Goal: Information Seeking & Learning: Find contact information

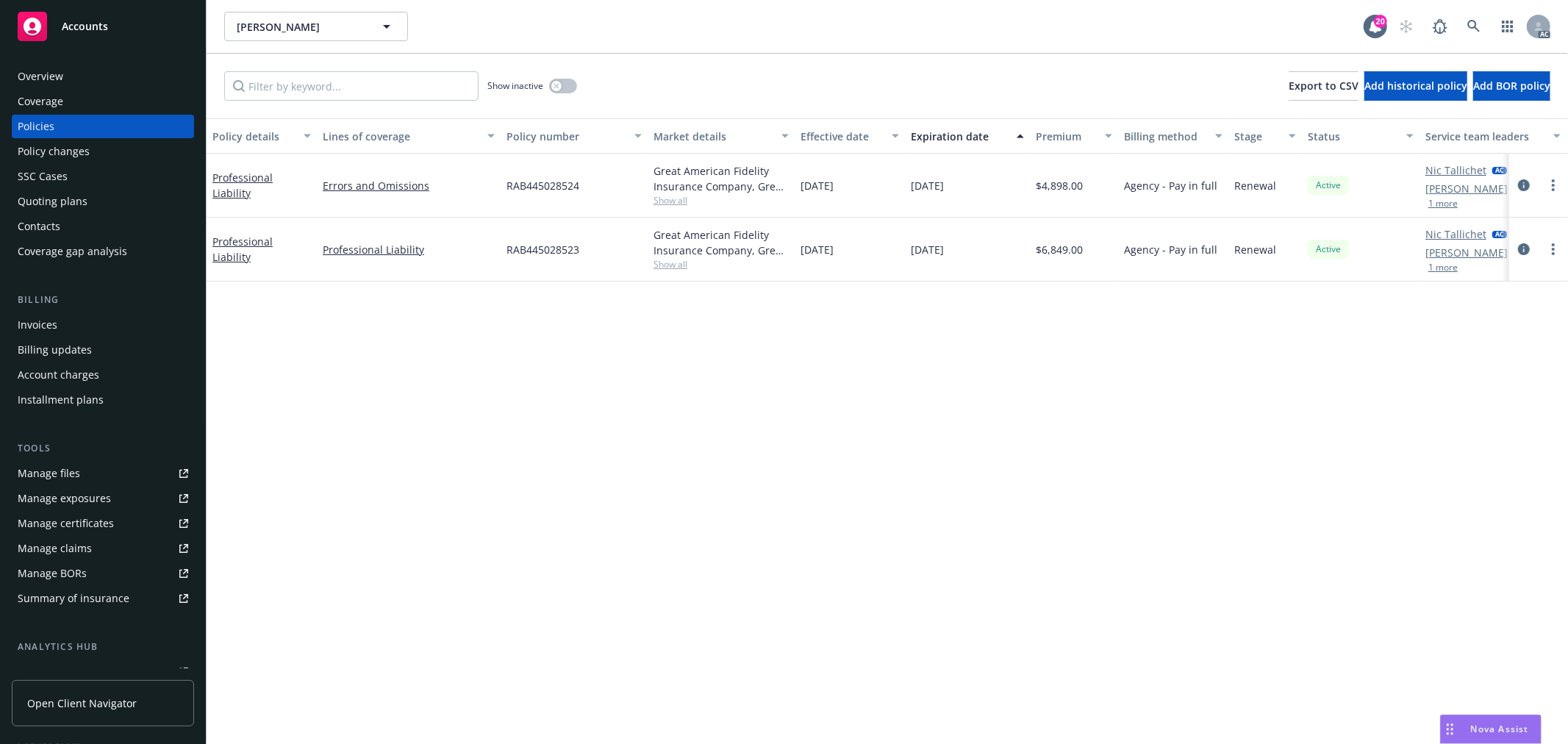
click at [1475, 729] on span "Nova Assist" at bounding box center [1500, 728] width 58 height 12
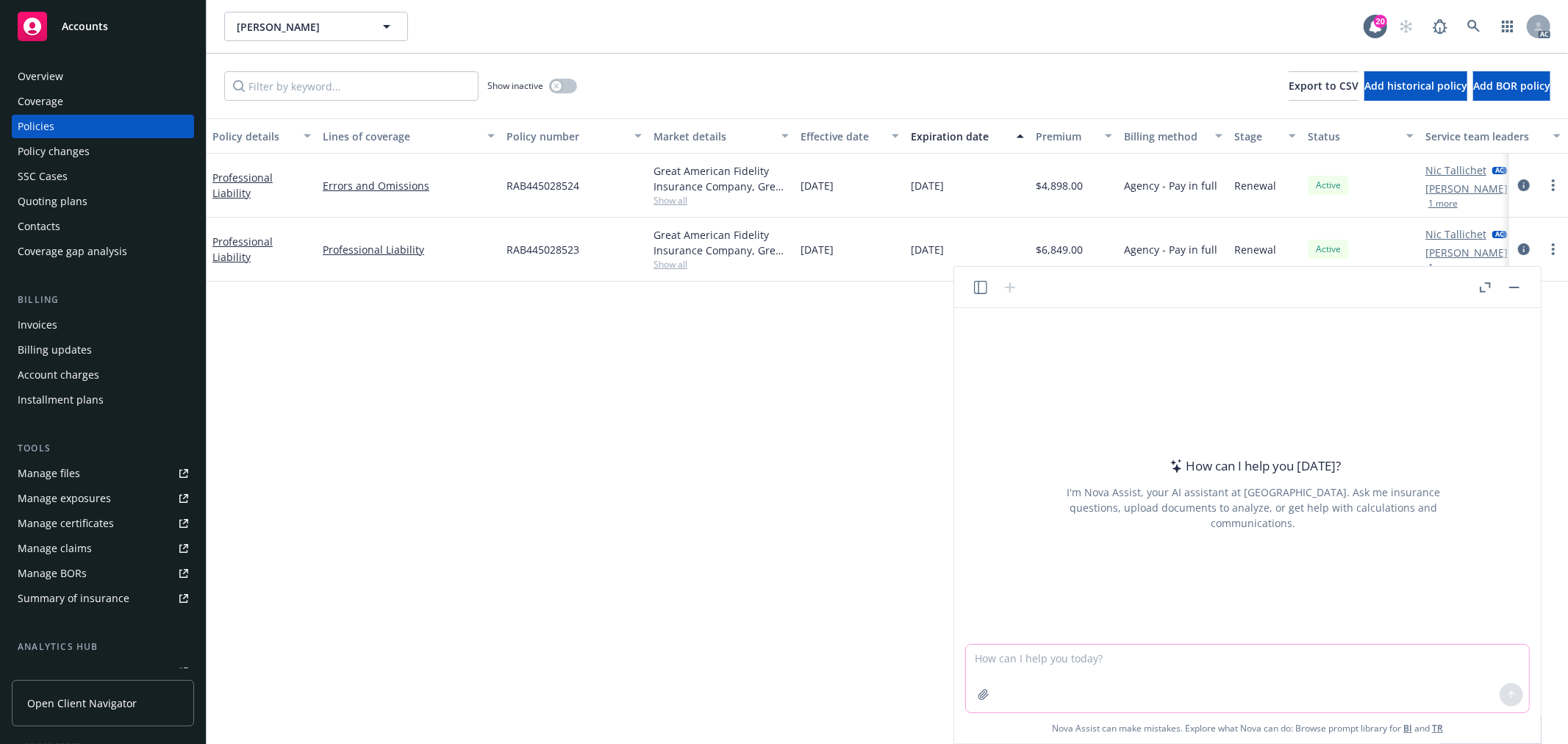
click at [1102, 666] on textarea at bounding box center [1247, 678] width 563 height 68
click at [985, 694] on icon "button" at bounding box center [983, 694] width 9 height 9
click at [1079, 667] on textarea at bounding box center [1247, 678] width 563 height 68
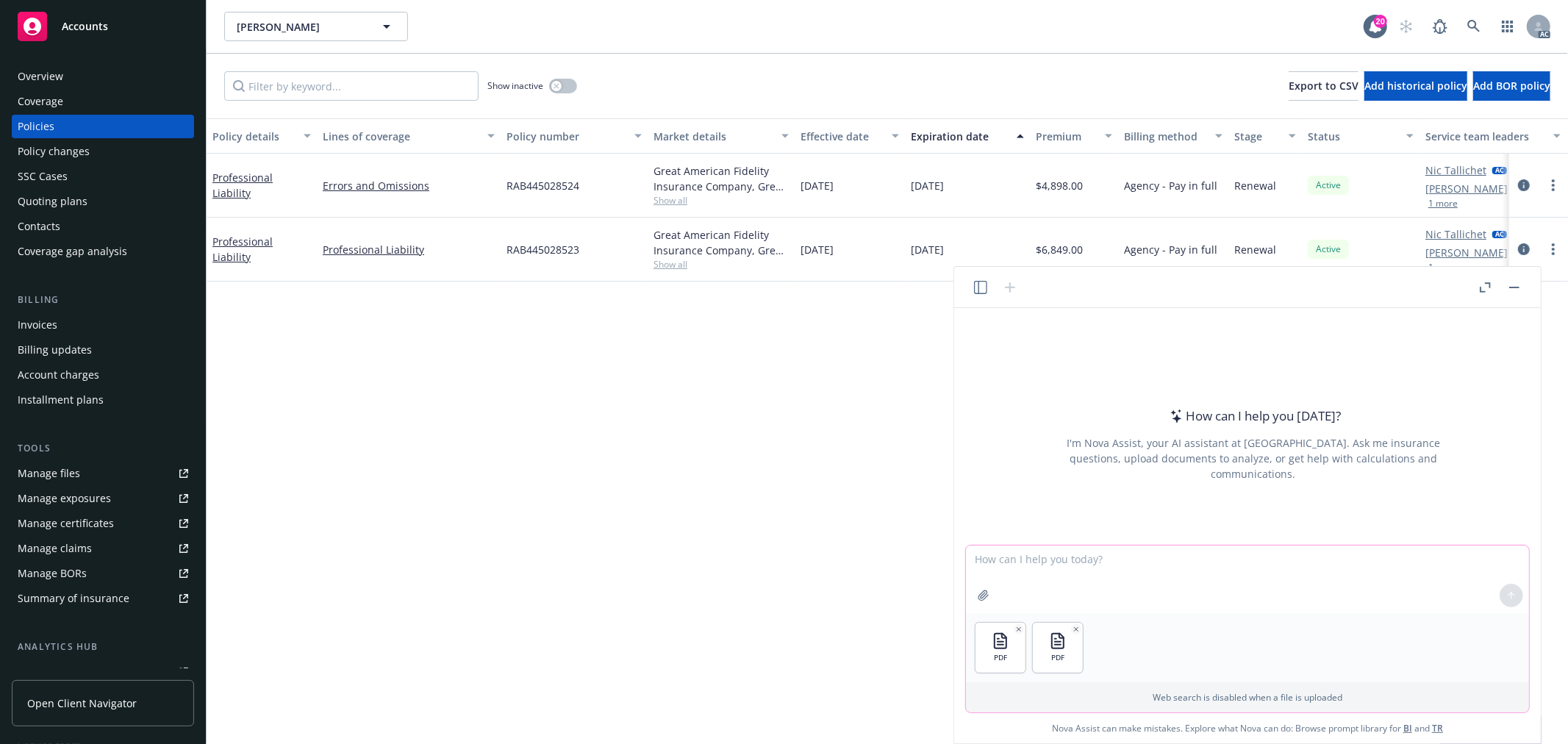
click at [1068, 552] on textarea at bounding box center [1247, 579] width 563 height 68
type textarea "b"
type textarea "帮我比对一下两个app有什么大的区别"
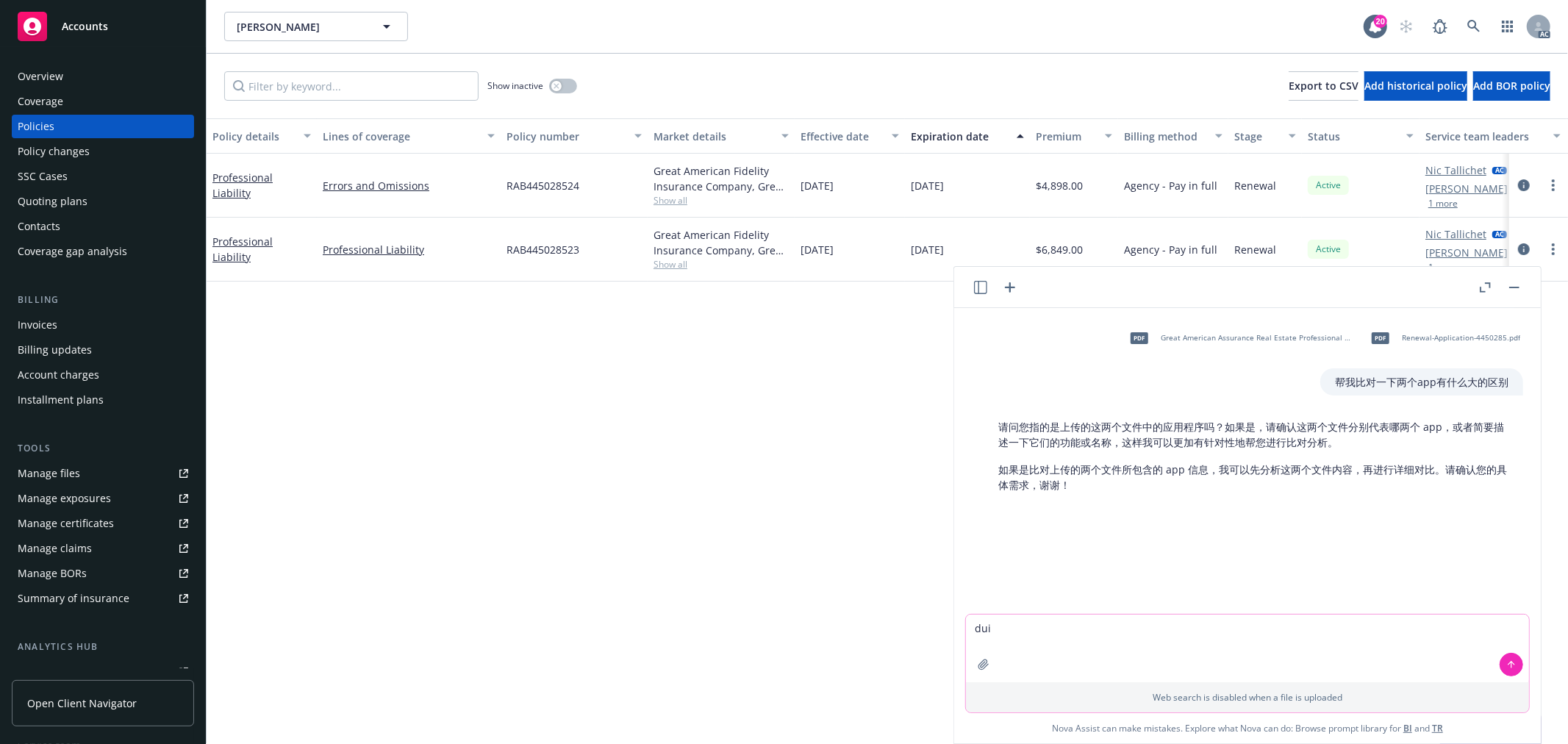
type textarea "对"
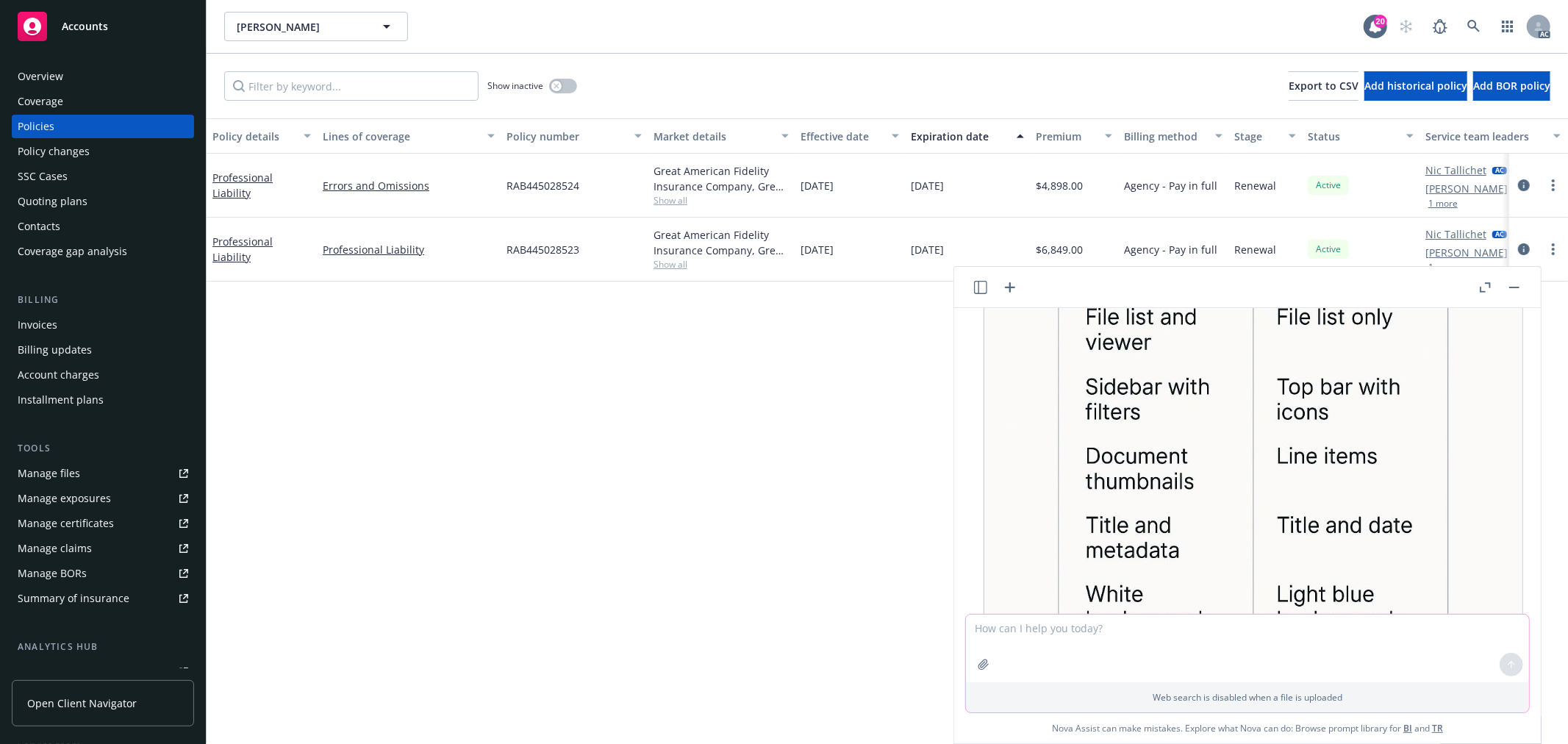
scroll to position [527, 0]
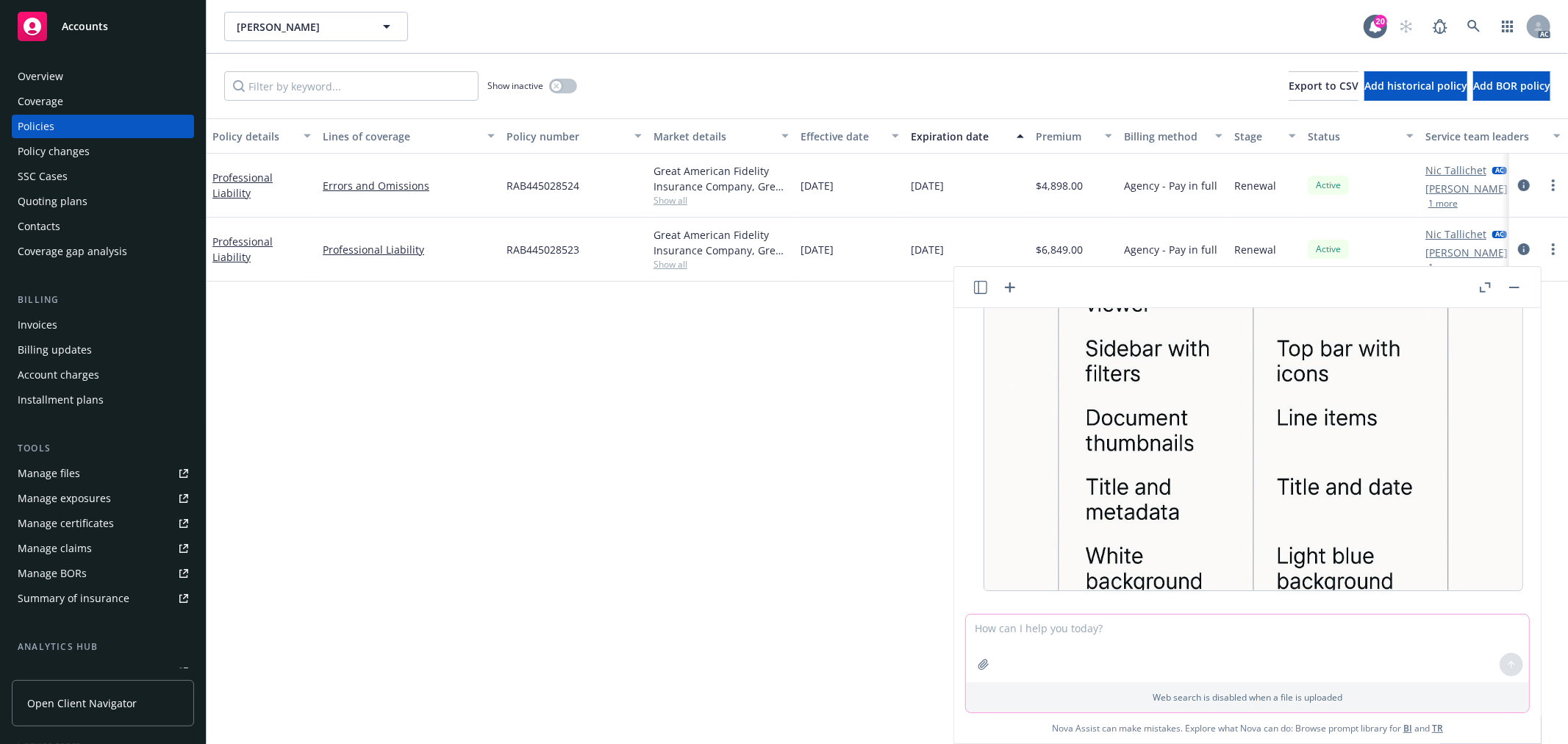
click at [1138, 633] on textarea at bounding box center [1247, 648] width 563 height 68
type textarea "检查一下两个文件里的内容有什么区别"
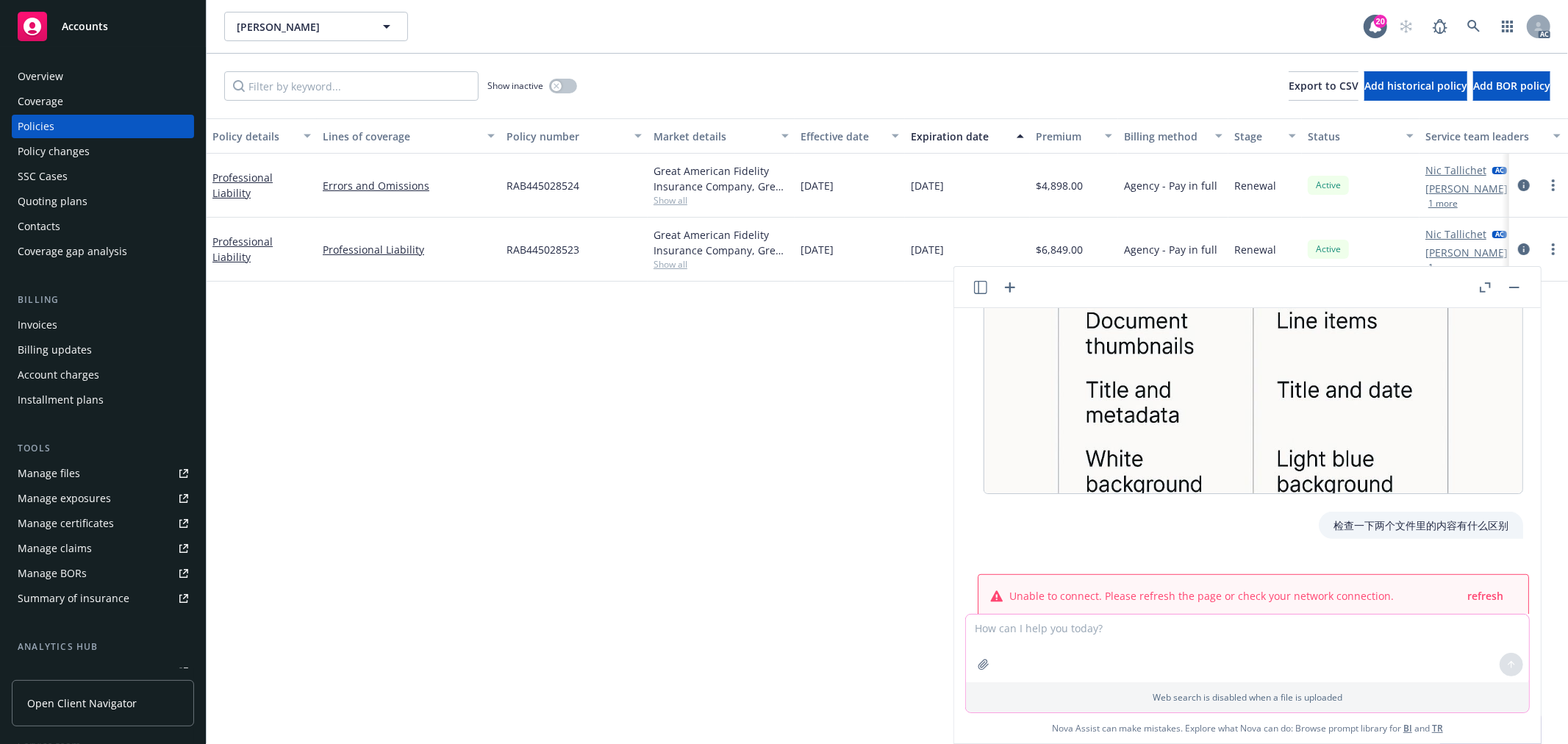
scroll to position [651, 0]
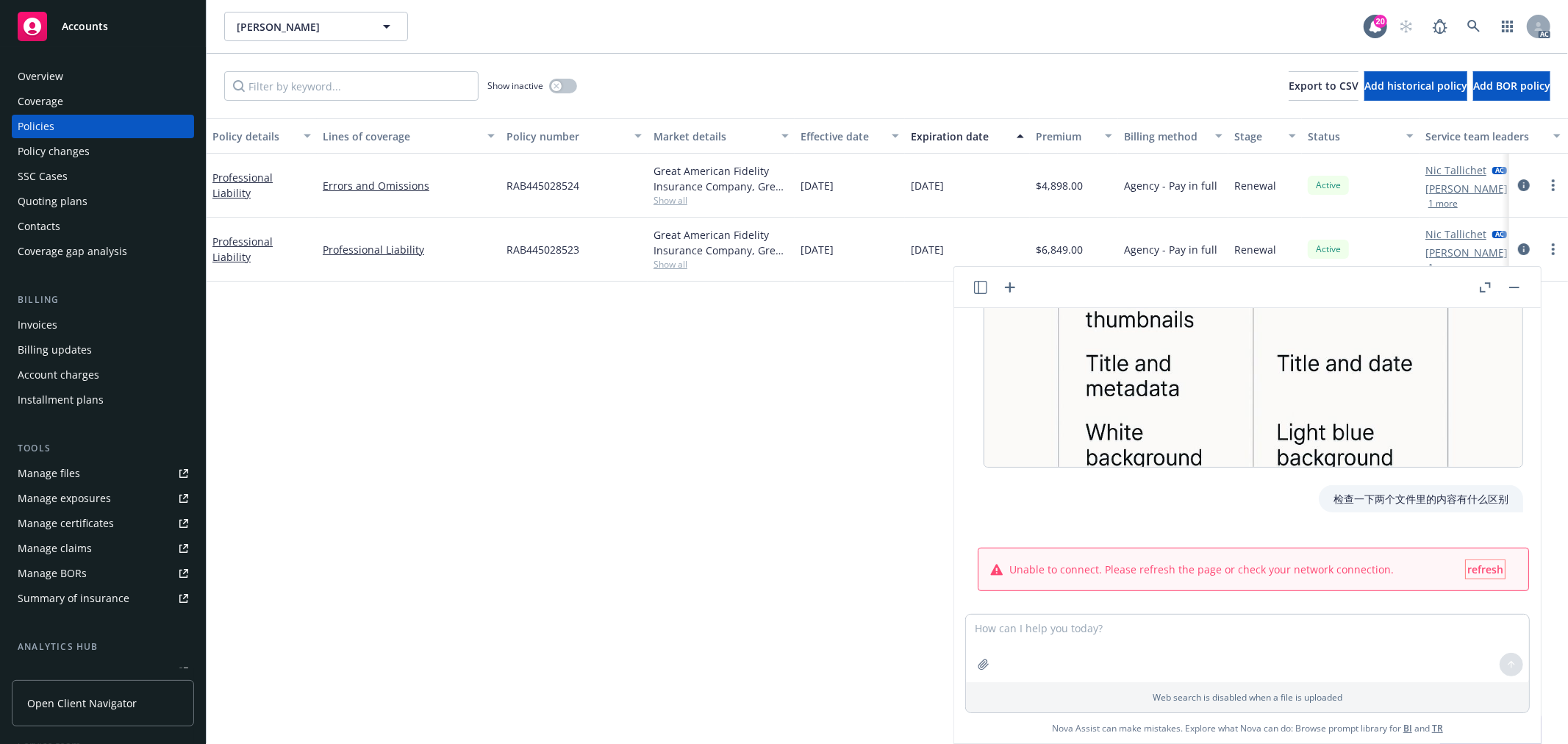
click at [1478, 562] on span "refresh" at bounding box center [1485, 569] width 36 height 14
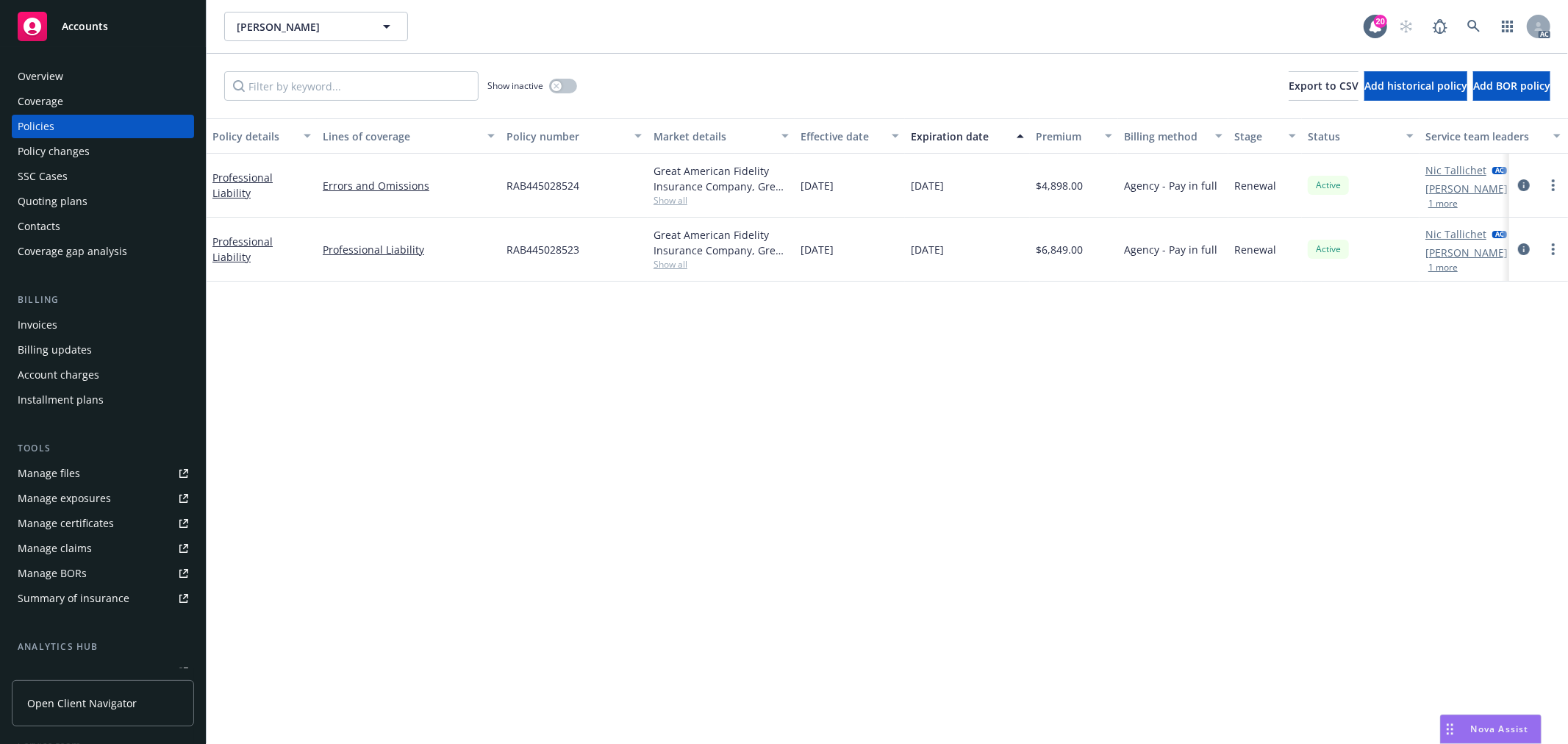
click at [1488, 719] on div "Nova Assist" at bounding box center [1490, 729] width 100 height 28
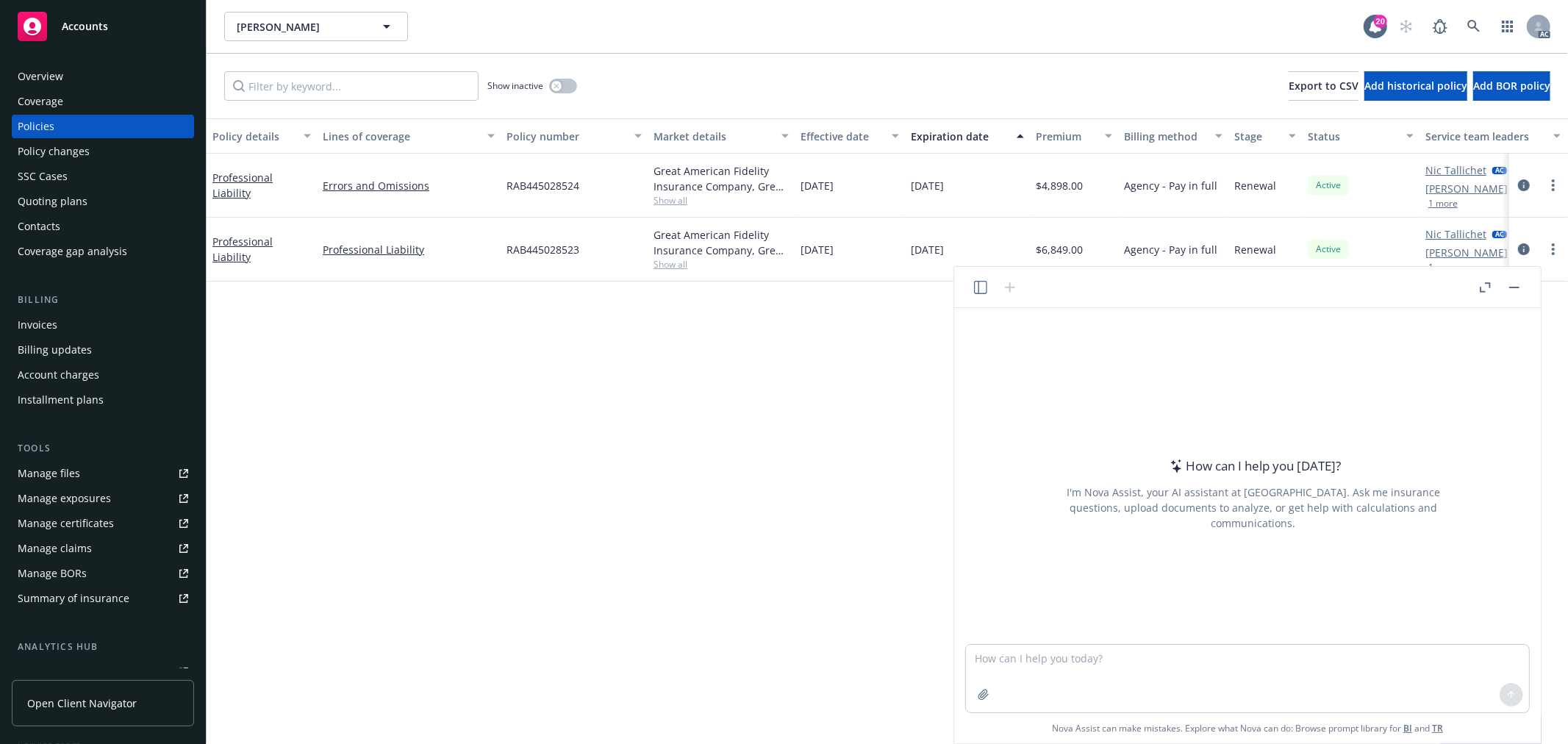
click at [1515, 284] on button "button" at bounding box center [1514, 287] width 18 height 18
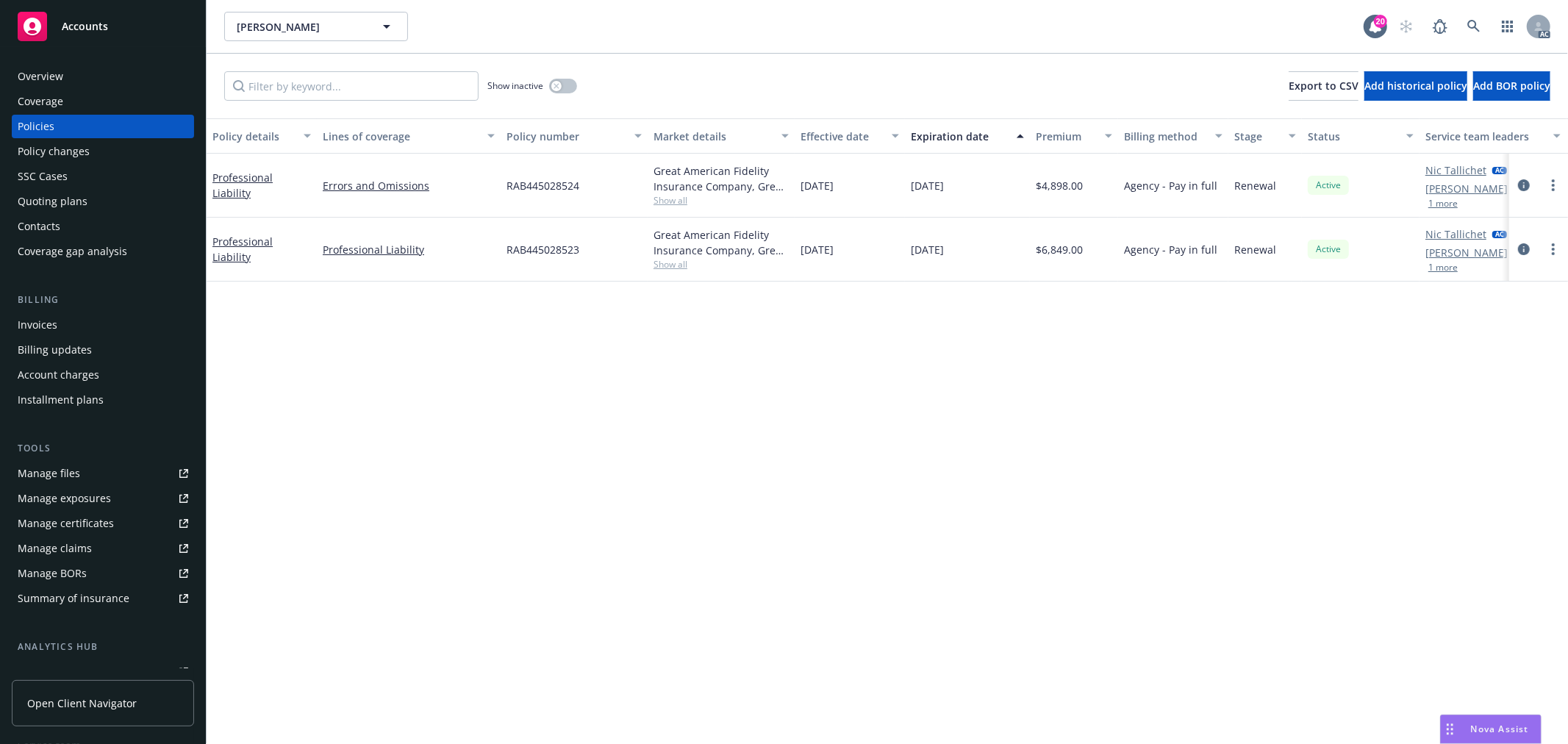
click at [804, 458] on div "Policy details Lines of coverage Policy number Market details Effective date Ex…" at bounding box center [887, 431] width 1362 height 626
click at [1511, 721] on div "Nova Assist" at bounding box center [1490, 729] width 100 height 28
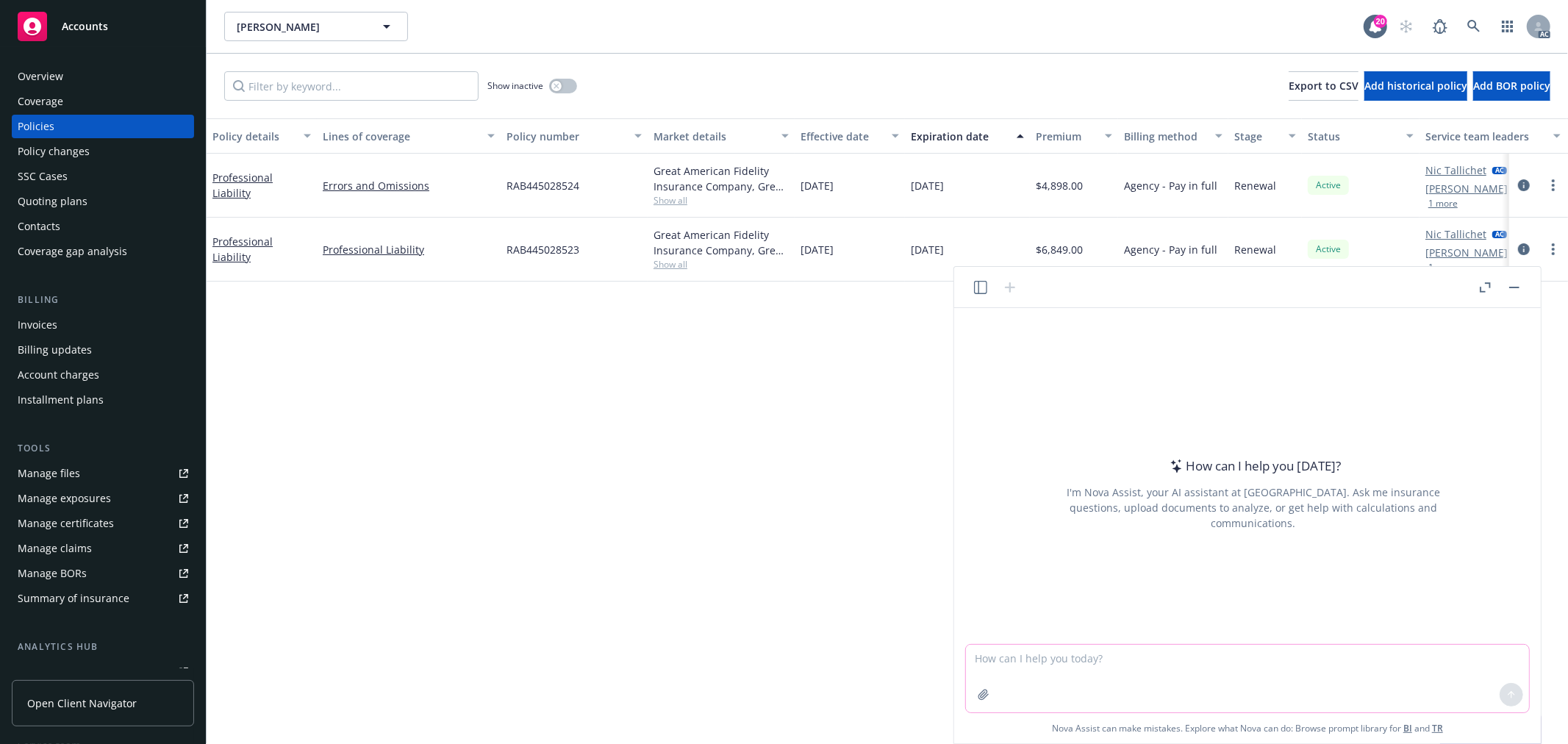
click at [986, 699] on icon "button" at bounding box center [983, 694] width 12 height 12
click at [1087, 655] on textarea at bounding box center [1247, 678] width 563 height 68
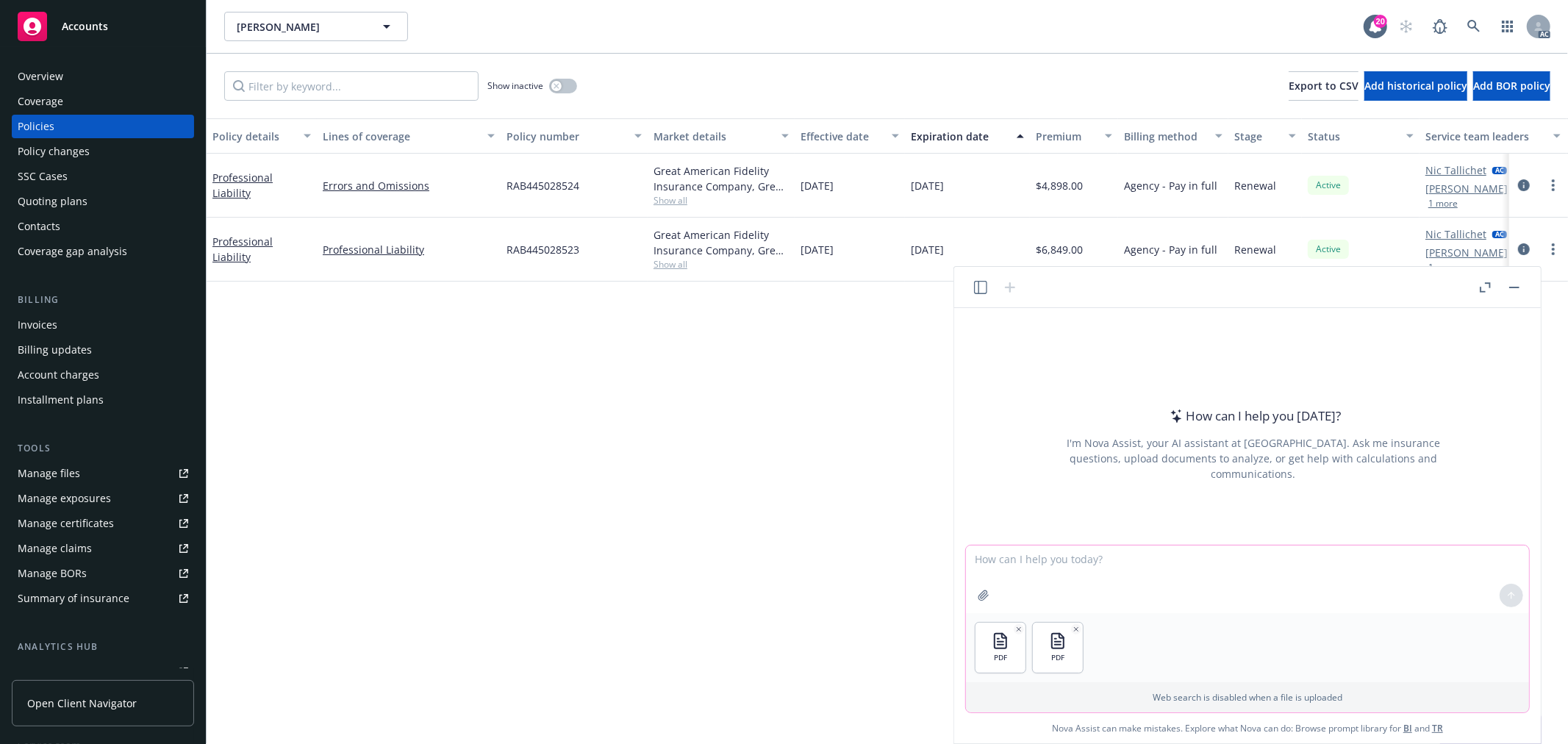
click at [1043, 566] on textarea at bounding box center [1247, 579] width 563 height 68
type textarea "帮忙检查一下两个文件里面的内容有什么区别，有没有一些item是不一样的"
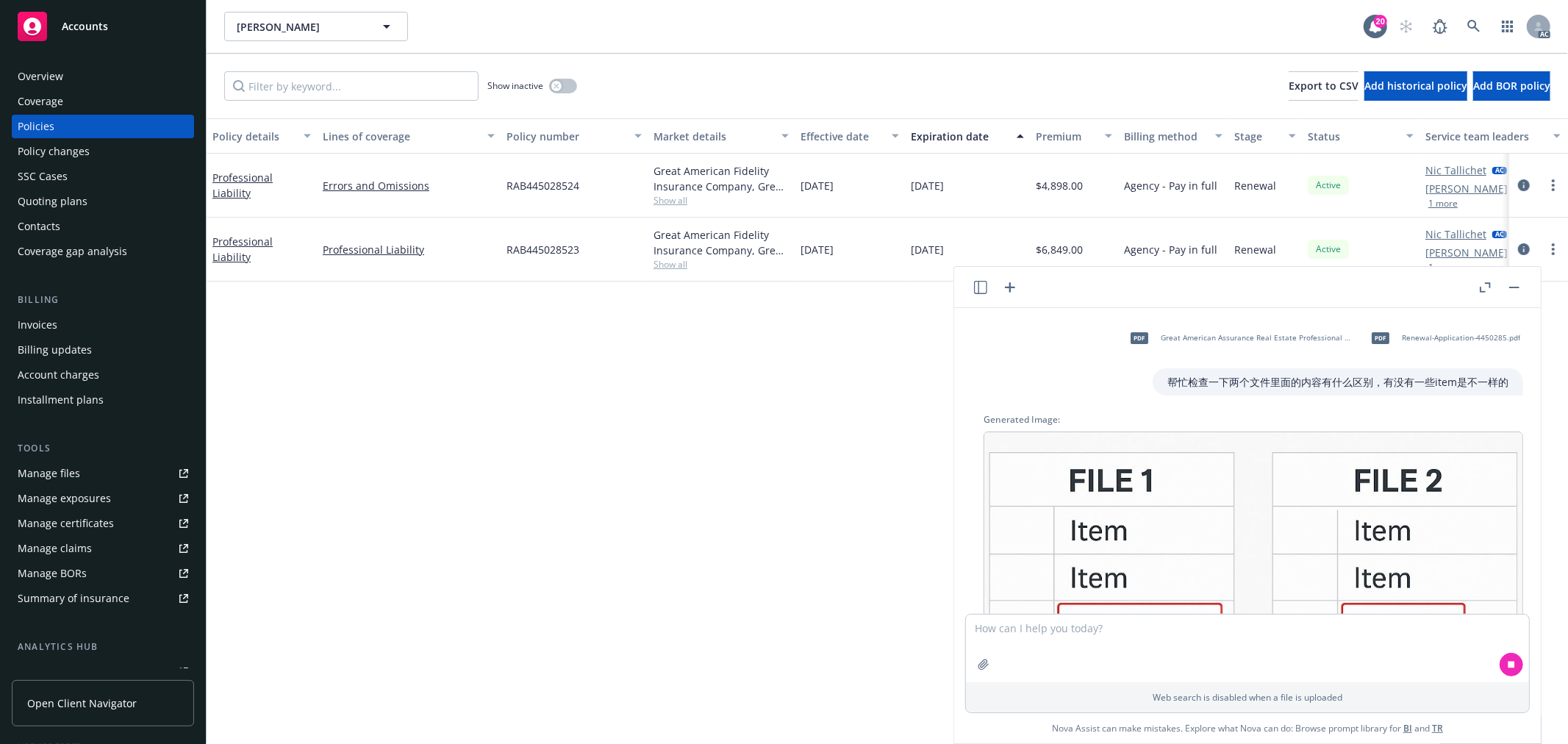
click at [1250, 510] on img at bounding box center [1253, 701] width 540 height 539
click at [1516, 282] on button "button" at bounding box center [1514, 287] width 18 height 18
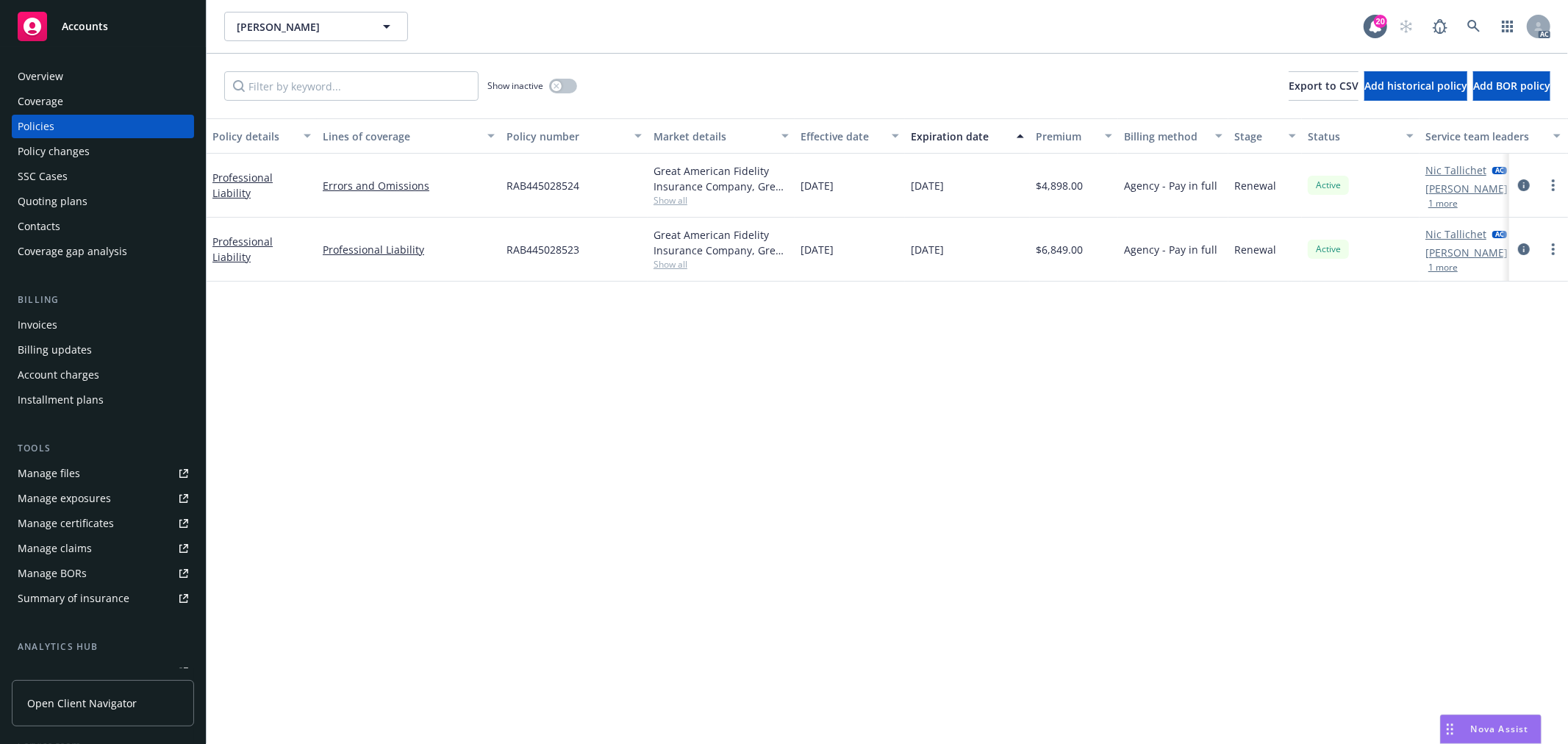
scroll to position [380, 0]
click at [1509, 725] on span "Nova Assist" at bounding box center [1500, 728] width 58 height 12
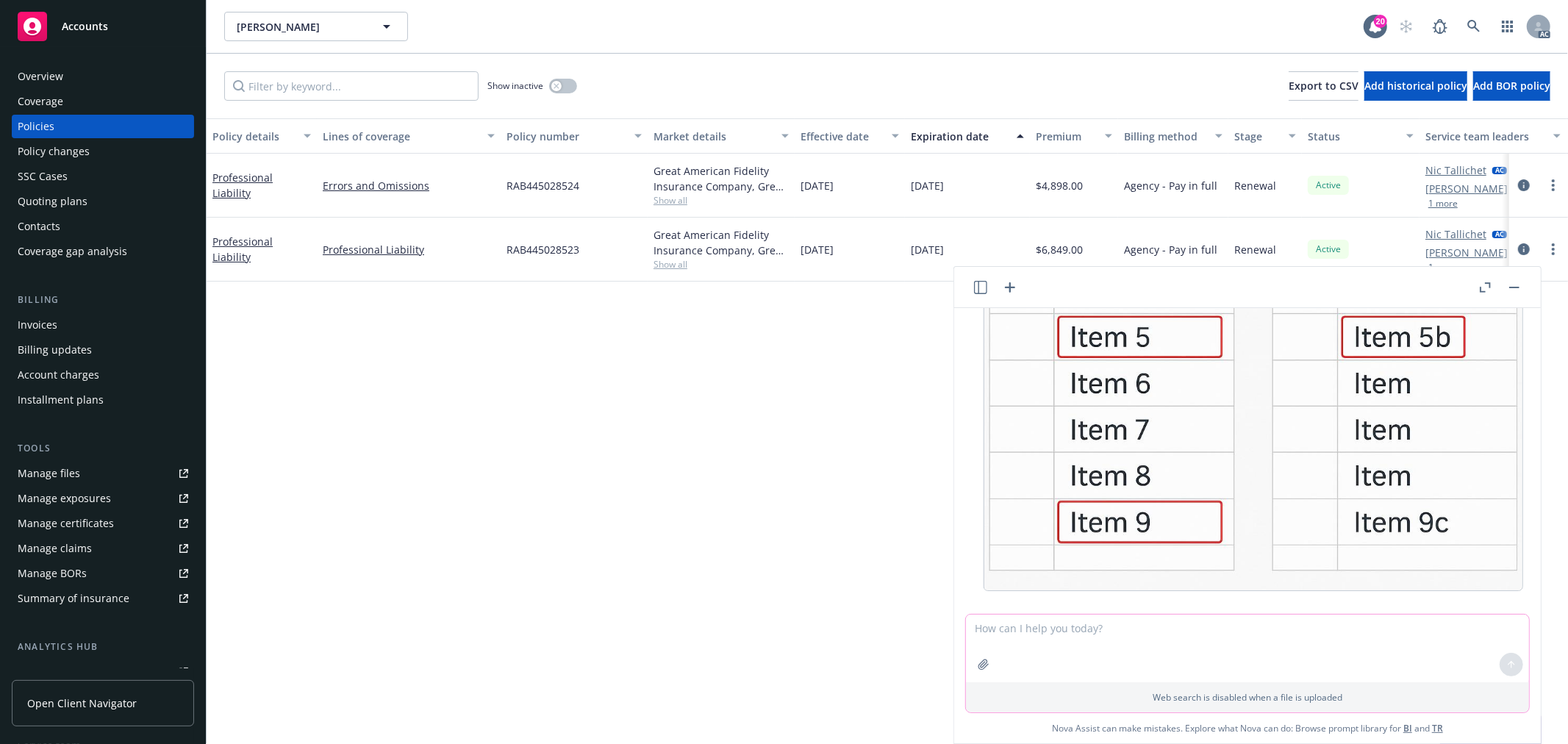
click at [1064, 638] on textarea at bounding box center [1247, 648] width 563 height 68
paste textarea "I hope you are having a great week! Just would like to see if you get a chance …"
type textarea "润色：I hope you are having a great week! Just would like to see if you get a chan…"
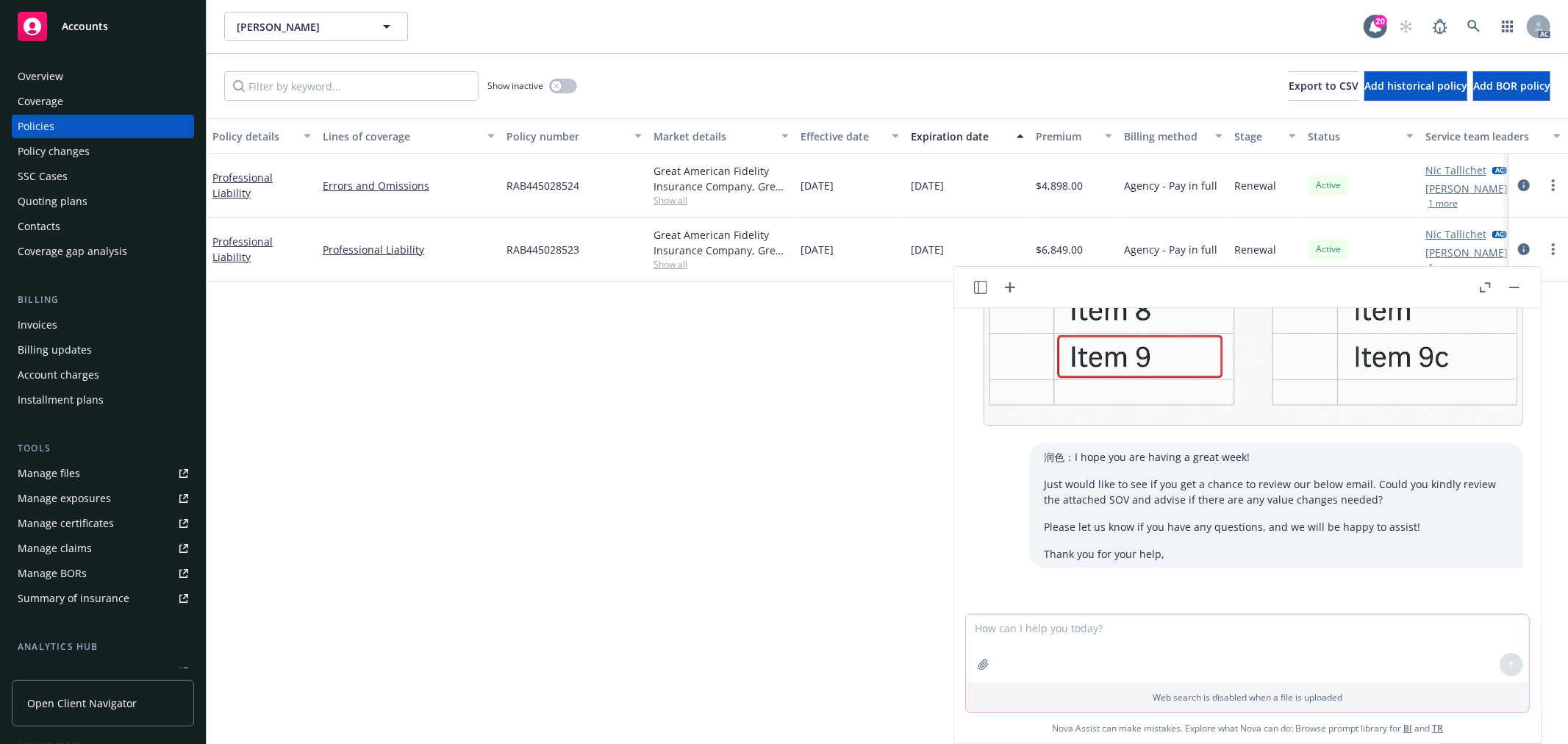
scroll to position [600, 0]
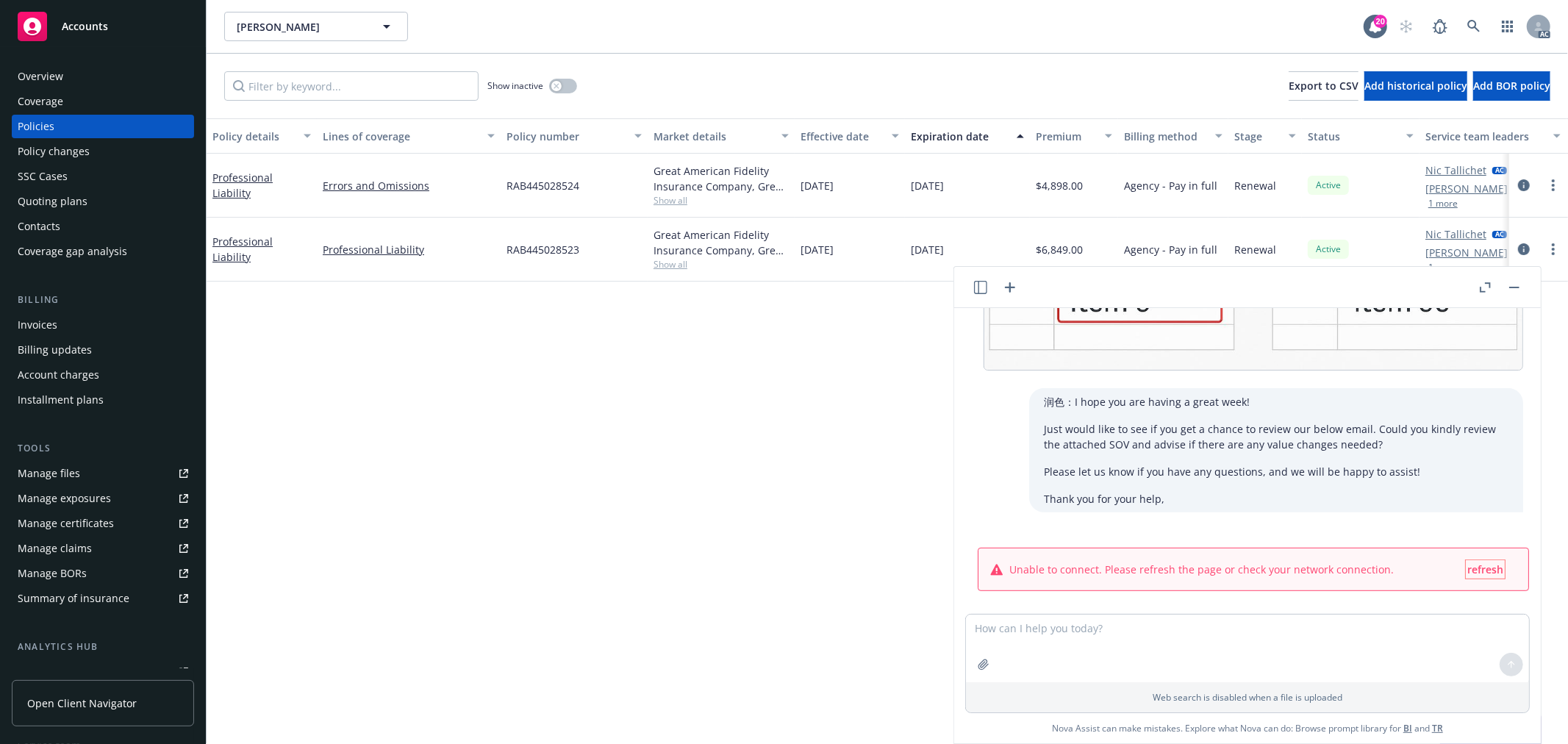
click at [1472, 565] on button "refresh" at bounding box center [1485, 569] width 39 height 19
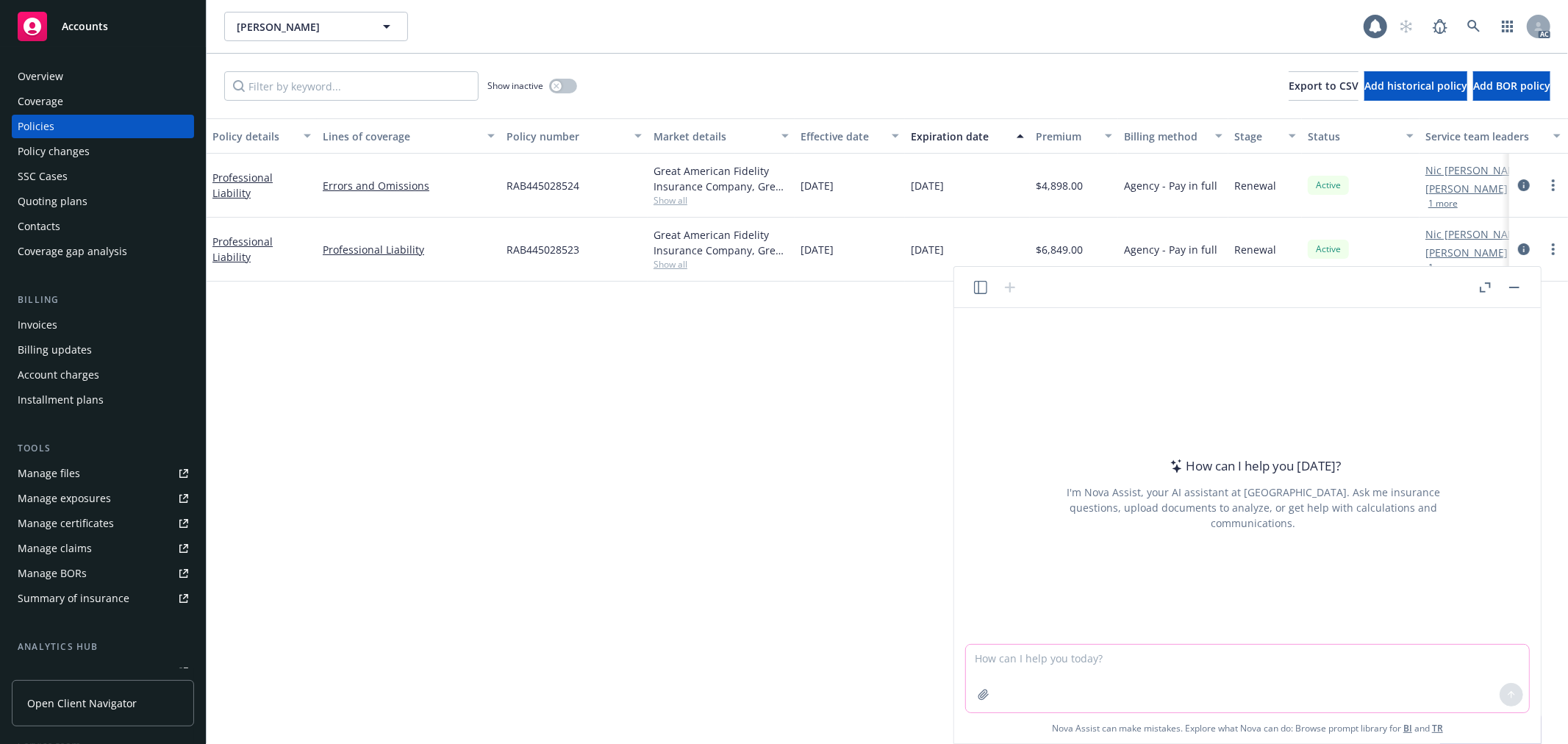
click at [1029, 663] on textarea at bounding box center [1247, 678] width 563 height 68
paste textarea "I hope you are having a great week! Just would like to see if you get a chance …"
type textarea "润色：I hope you are having a great week! Just would like to see if you get a chan…"
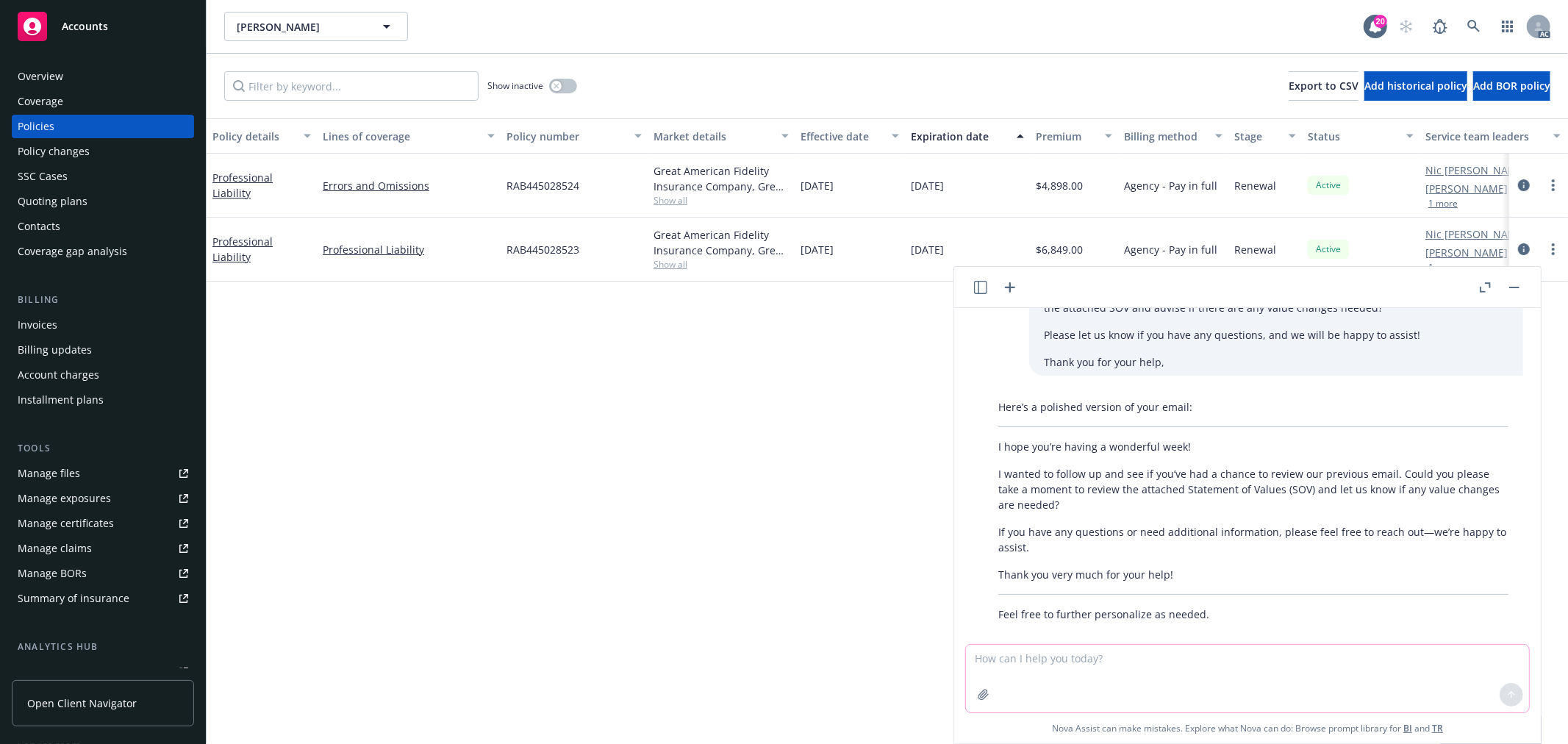
scroll to position [86, 0]
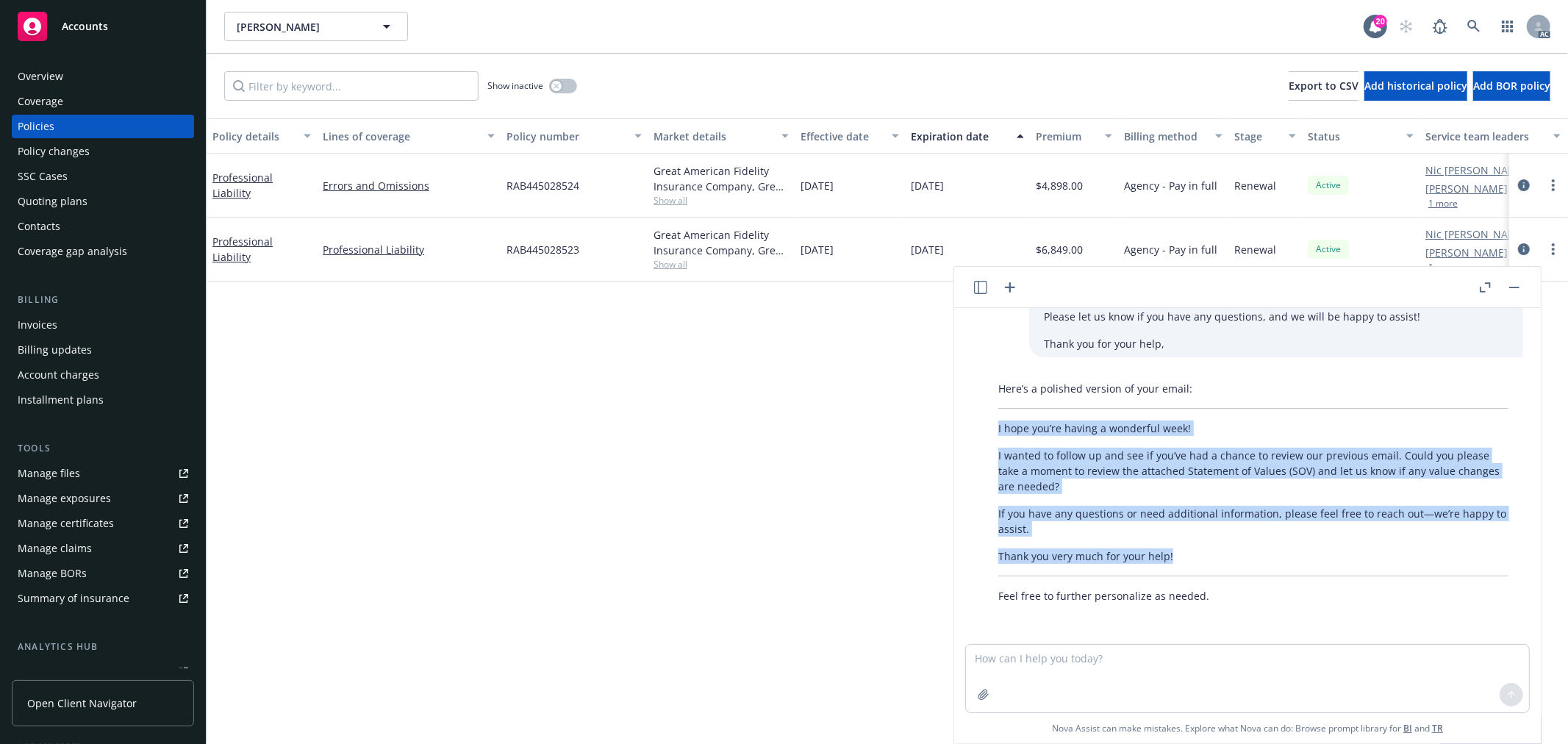
drag, startPoint x: 996, startPoint y: 425, endPoint x: 1185, endPoint y: 552, distance: 227.7
click at [1185, 552] on div "Here’s a polished version of your email: I hope you’re having a wonderful week!…" at bounding box center [1253, 493] width 540 height 235
copy div "I hope you’re having a wonderful week! I wanted to follow up and see if you’ve …"
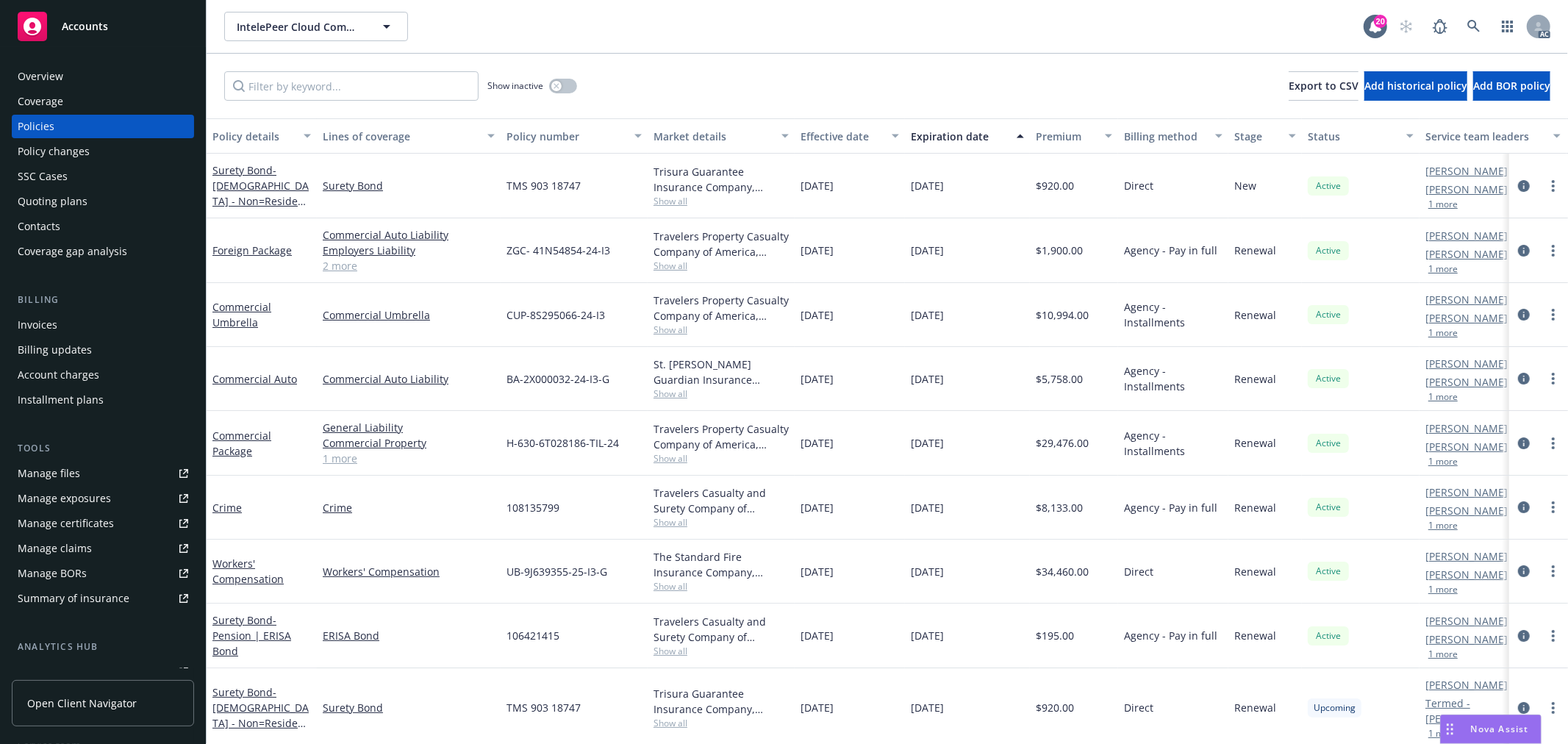
click at [1447, 202] on button "1 more" at bounding box center [1442, 204] width 29 height 8
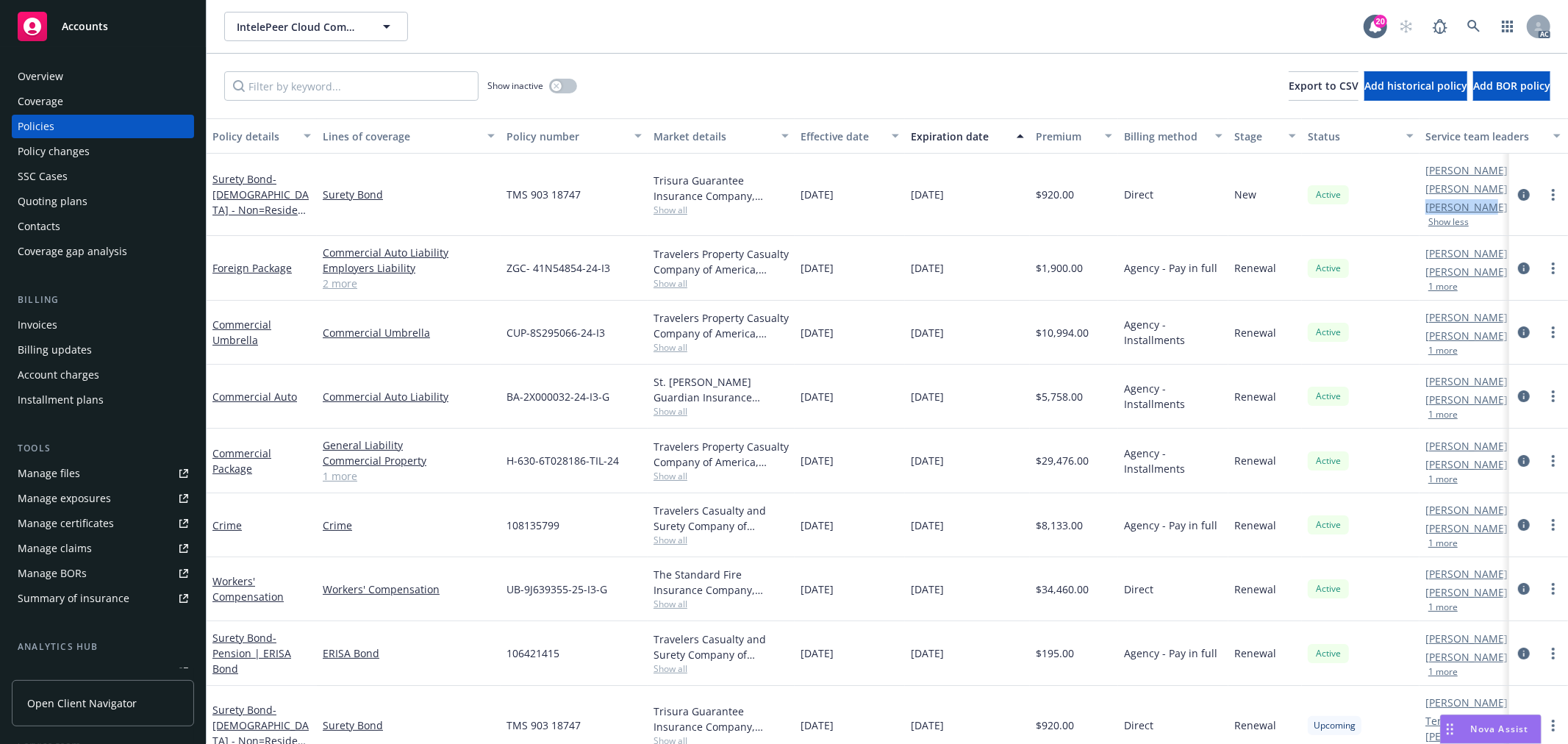
drag, startPoint x: 1421, startPoint y: 205, endPoint x: 1483, endPoint y: 213, distance: 62.5
click at [1483, 213] on div "Denisse Gonzales AC Marlowe Milo AM Brian Marblestone PD Show less" at bounding box center [1493, 195] width 147 height 83
copy link "Brian Marbl"
drag, startPoint x: 1416, startPoint y: 188, endPoint x: 1486, endPoint y: 188, distance: 70.0
click at [1486, 188] on div "Surety Bond - Canadian - Non=Resident Business Establishment Bond Surety Bond T…" at bounding box center [916, 195] width 1419 height 83
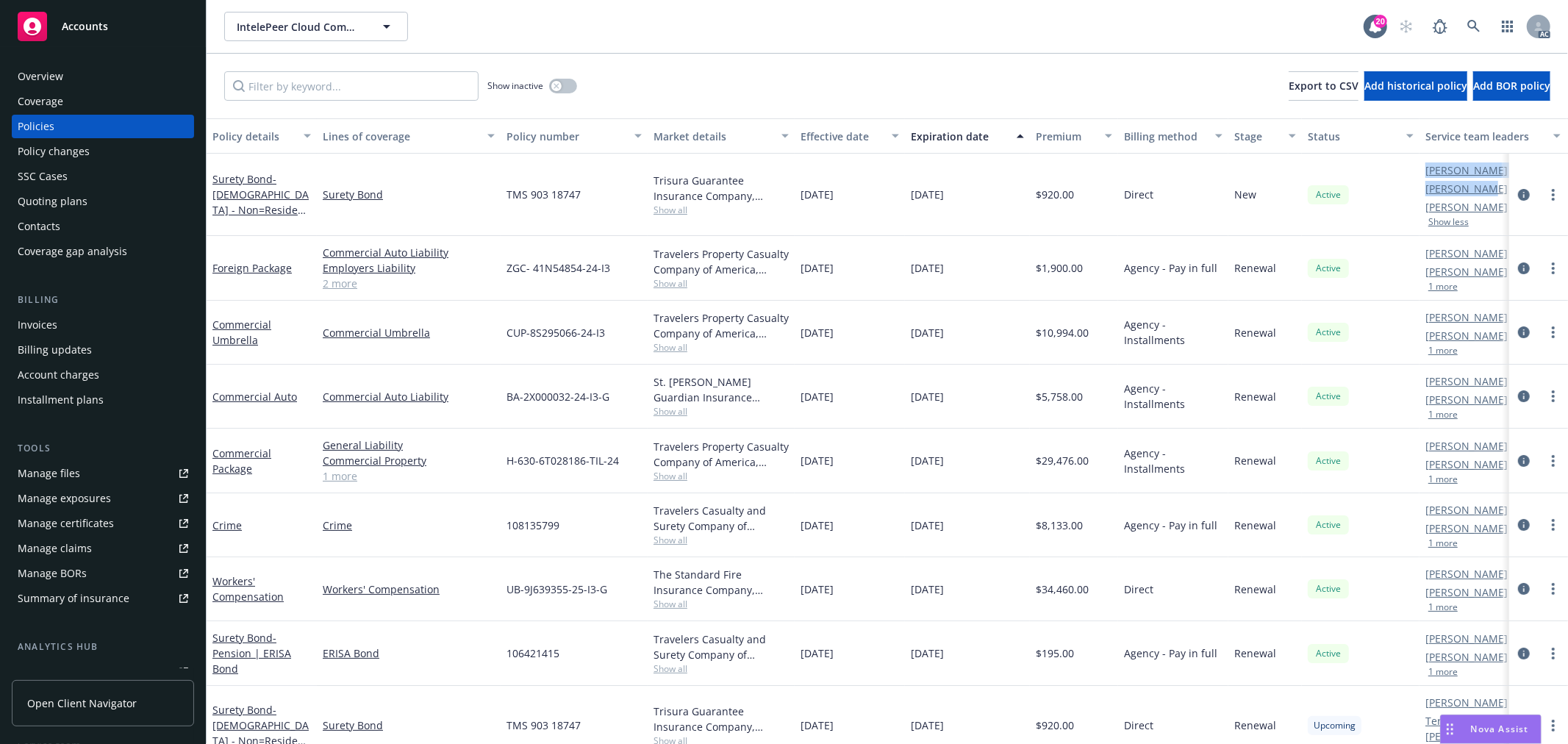
click at [1420, 194] on div "Denisse Gonzales AC Marlowe Milo AM Brian Marblestone PD Show less" at bounding box center [1493, 195] width 147 height 83
drag, startPoint x: 1427, startPoint y: 188, endPoint x: 1471, endPoint y: 188, distance: 44.0
click at [1471, 188] on div "Denisse Gonzales AC Marlowe Milo AM Brian Marblestone PD Show less" at bounding box center [1493, 195] width 147 height 83
copy link "Marlowe"
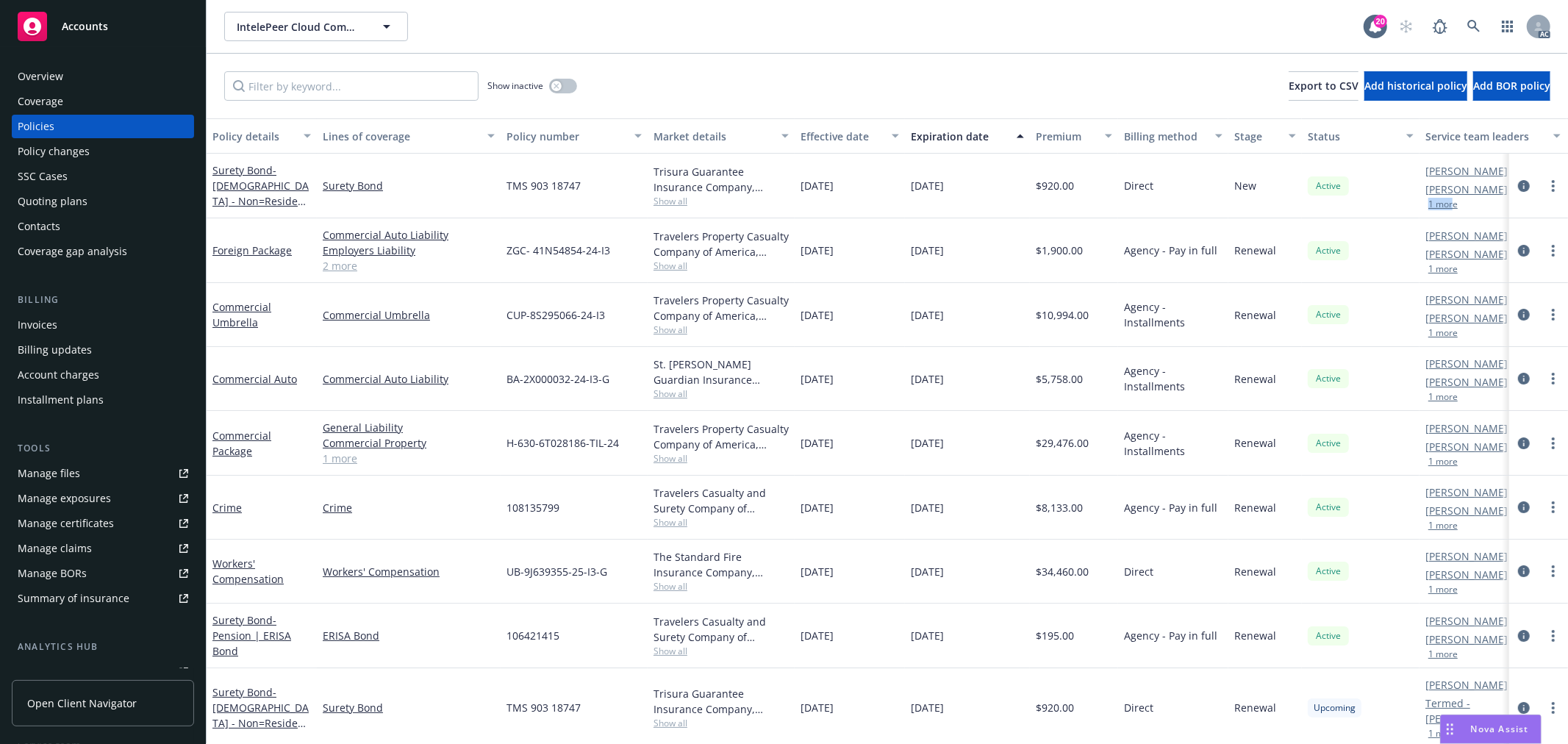
drag, startPoint x: 1421, startPoint y: 209, endPoint x: 1453, endPoint y: 209, distance: 32.0
click at [1453, 209] on div "Denisse Gonzales AC Marlowe Milo AM 1 more" at bounding box center [1493, 186] width 147 height 65
drag, startPoint x: 1419, startPoint y: 185, endPoint x: 1459, endPoint y: 187, distance: 40.0
click at [1459, 187] on div "Surety Bond - Canadian - Non=Resident Business Establishment Bond Surety Bond T…" at bounding box center [916, 186] width 1419 height 65
click at [1473, 207] on div "1 more" at bounding box center [1477, 204] width 103 height 8
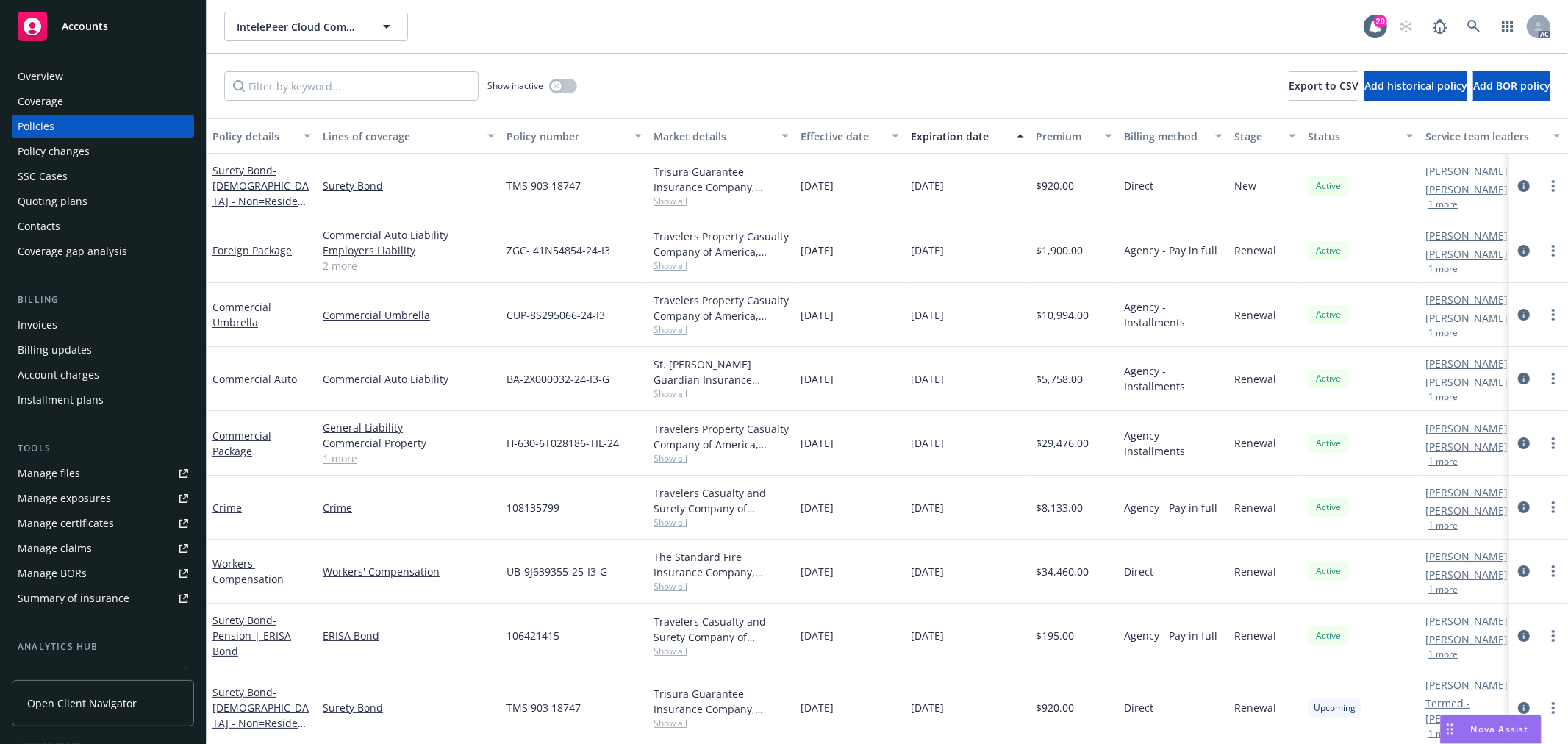
click at [1450, 200] on button "1 more" at bounding box center [1442, 204] width 29 height 8
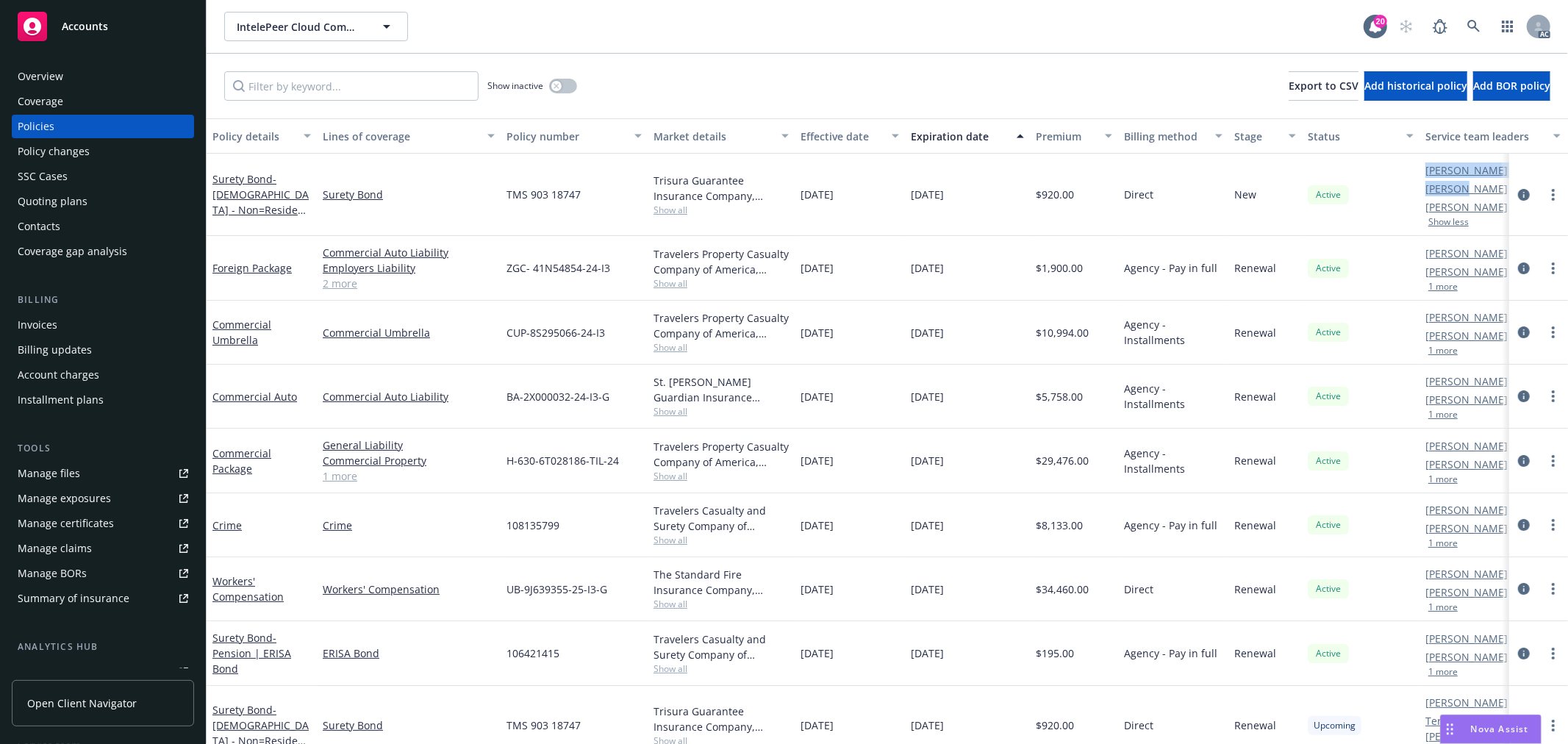
drag, startPoint x: 1411, startPoint y: 190, endPoint x: 1466, endPoint y: 189, distance: 55.0
click at [1466, 189] on div "Surety Bond - Canadian - Non=Resident Business Establishment Bond Surety Bond T…" at bounding box center [916, 195] width 1419 height 83
click at [1402, 200] on div "Active" at bounding box center [1360, 195] width 117 height 83
drag, startPoint x: 1428, startPoint y: 189, endPoint x: 1466, endPoint y: 187, distance: 38.1
click at [1466, 187] on link "Marlowe Milo" at bounding box center [1467, 189] width 83 height 15
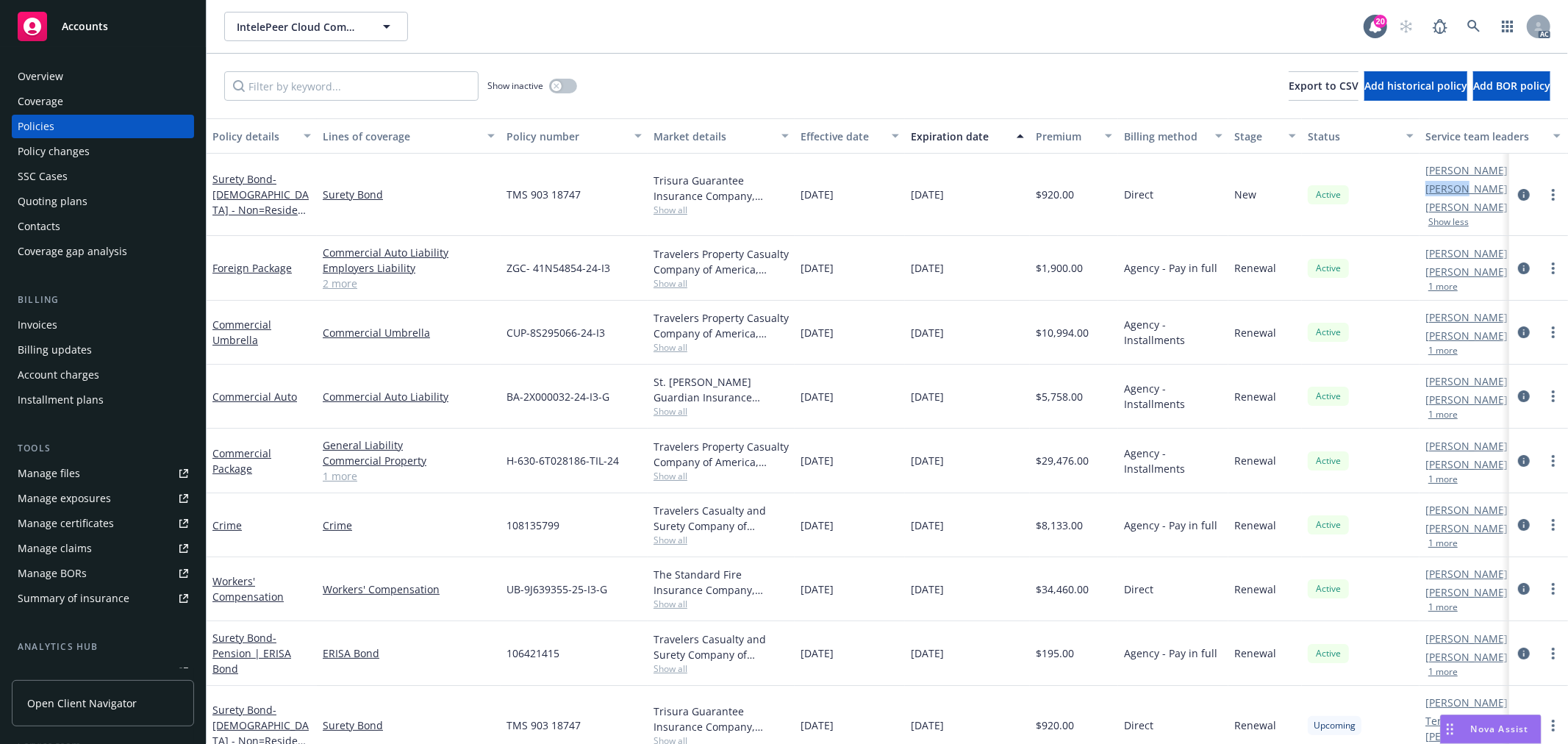
copy link "Marlowe"
click at [1367, 172] on div "Active" at bounding box center [1360, 195] width 117 height 83
drag, startPoint x: 1421, startPoint y: 213, endPoint x: 1489, endPoint y: 210, distance: 68.1
click at [1489, 210] on div "Surety Bond - Canadian - Non=Resident Business Establishment Bond Surety Bond T…" at bounding box center [916, 195] width 1419 height 83
copy div "Brian Marblestone PD Show less"
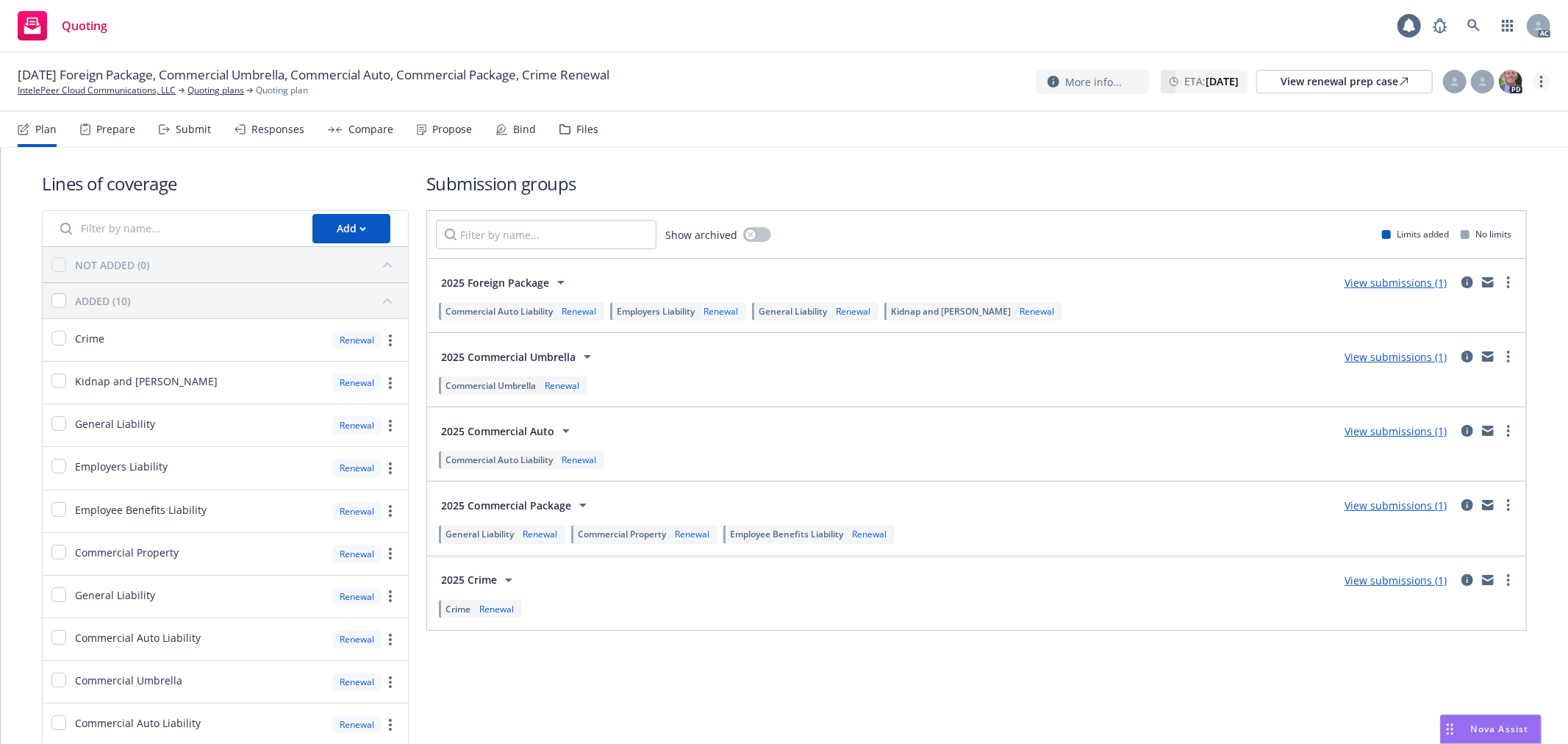
click at [1537, 84] on link "more" at bounding box center [1541, 82] width 18 height 18
click at [1490, 113] on link "Copy logging email" at bounding box center [1469, 111] width 164 height 29
